Goal: Information Seeking & Learning: Find specific page/section

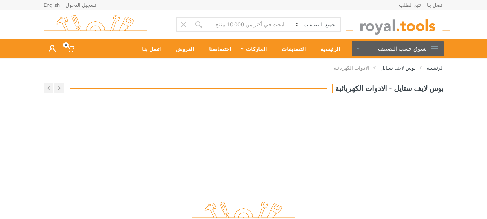
click at [257, 23] on input "Site search" at bounding box center [248, 24] width 85 height 15
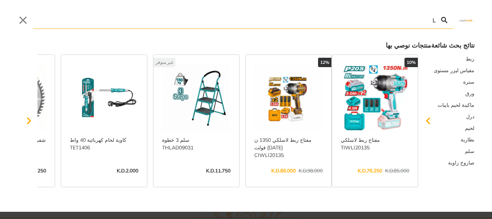
type input "LK"
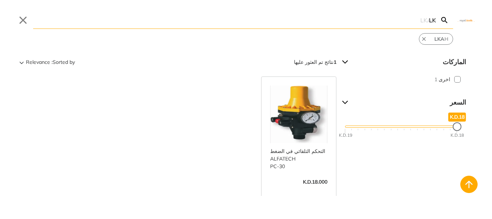
type input "L"
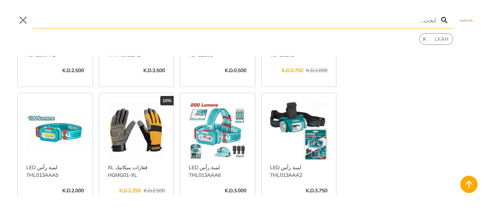
scroll to position [252, 0]
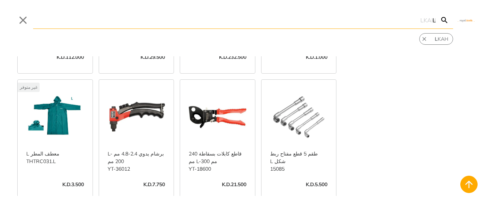
scroll to position [649, 0]
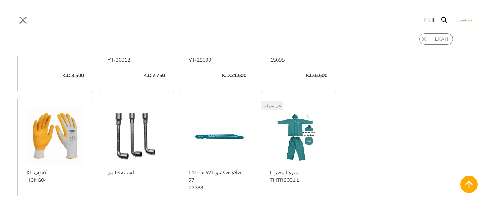
scroll to position [757, 0]
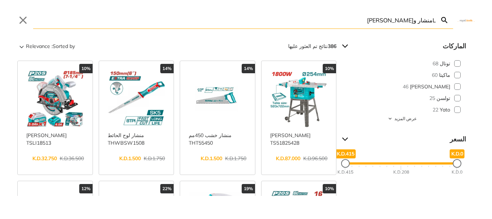
click at [433, 22] on input "Lمنشار وايرلس" at bounding box center [234, 20] width 403 height 17
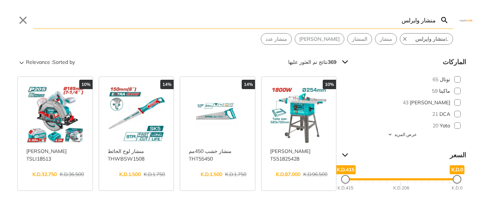
type input "منشار وايرلس"
click at [443, 19] on icon "Search" at bounding box center [444, 20] width 9 height 9
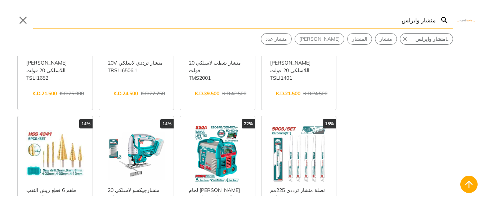
scroll to position [396, 0]
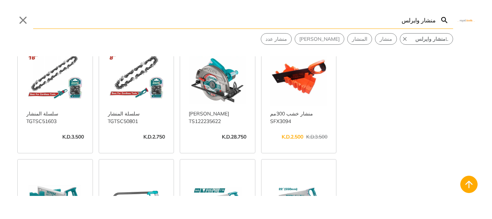
scroll to position [469, 0]
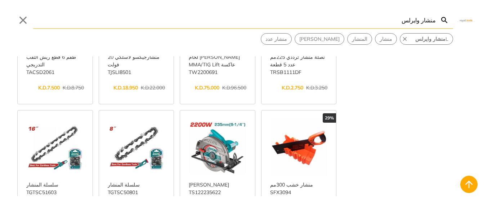
click at [143, 215] on link "عرض المزيد ->" at bounding box center [137, 215] width 58 height 0
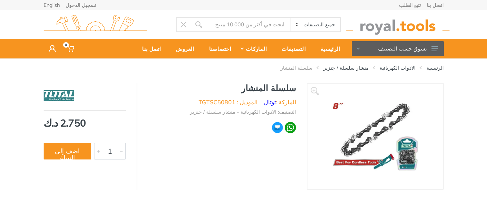
type input "منشار وايرلس"
